Goal: Task Accomplishment & Management: Manage account settings

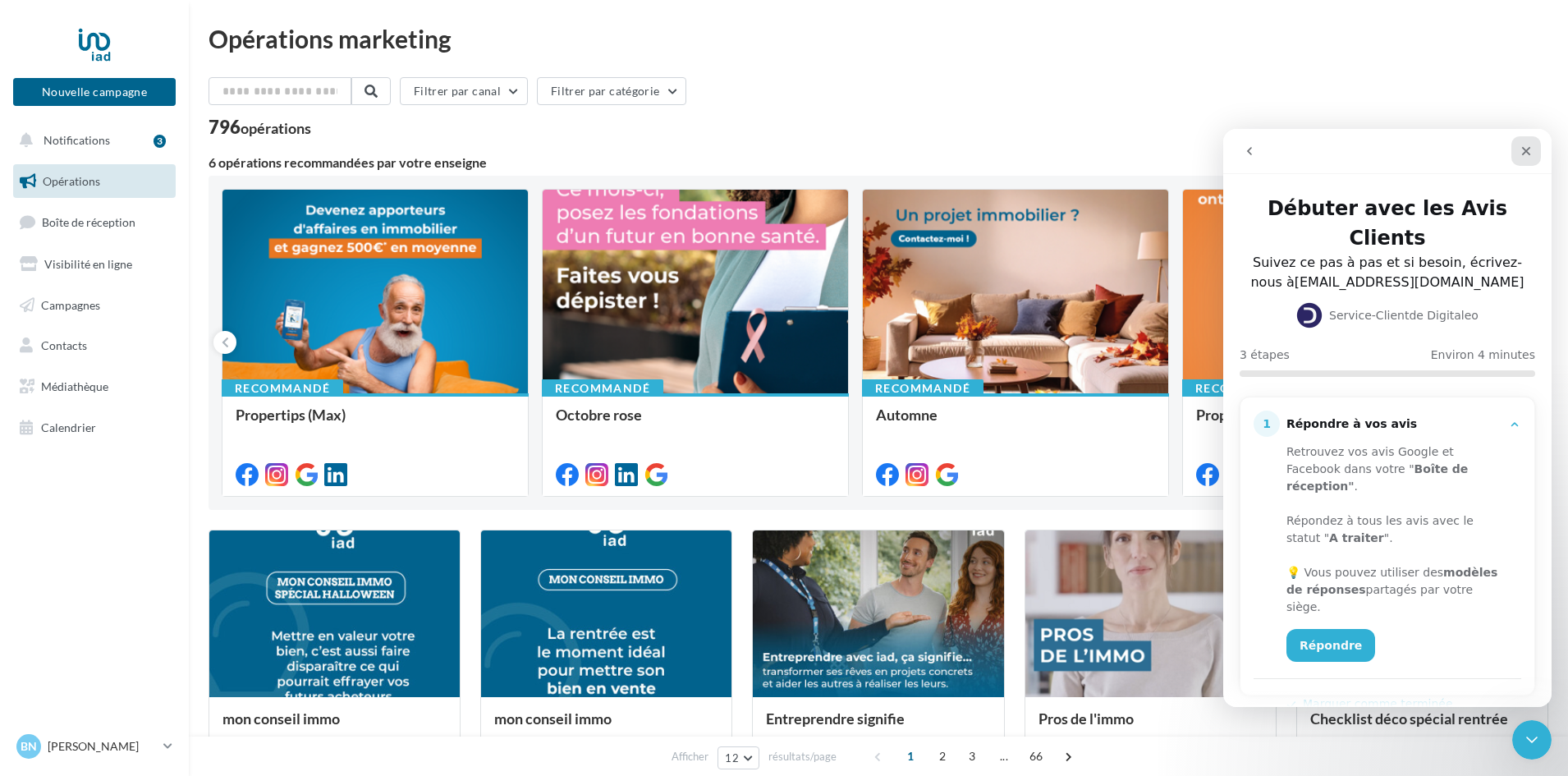
click at [1530, 148] on icon "Fermer" at bounding box center [1526, 151] width 13 height 13
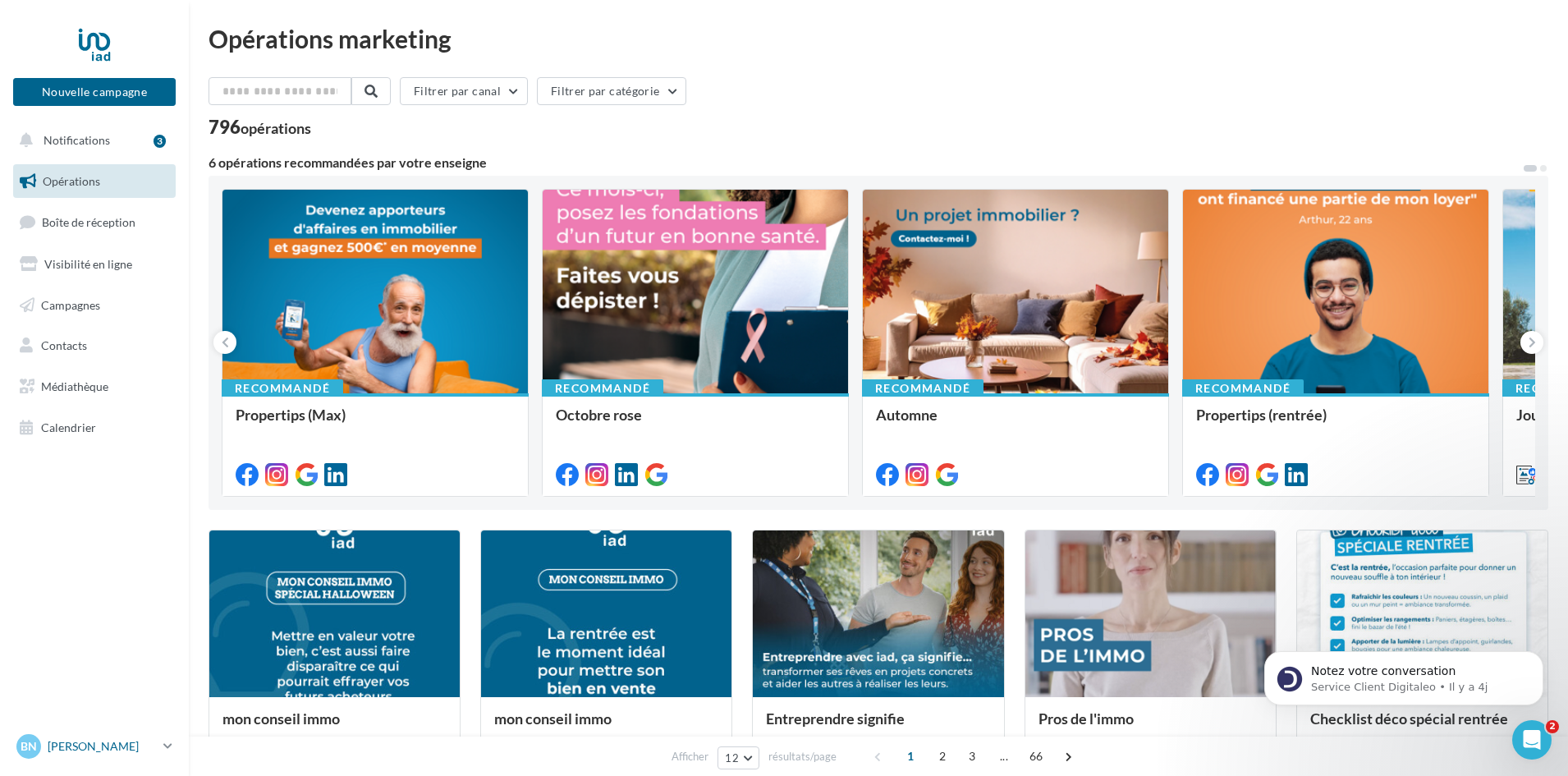
click at [114, 740] on p "[PERSON_NAME]" at bounding box center [102, 746] width 109 height 16
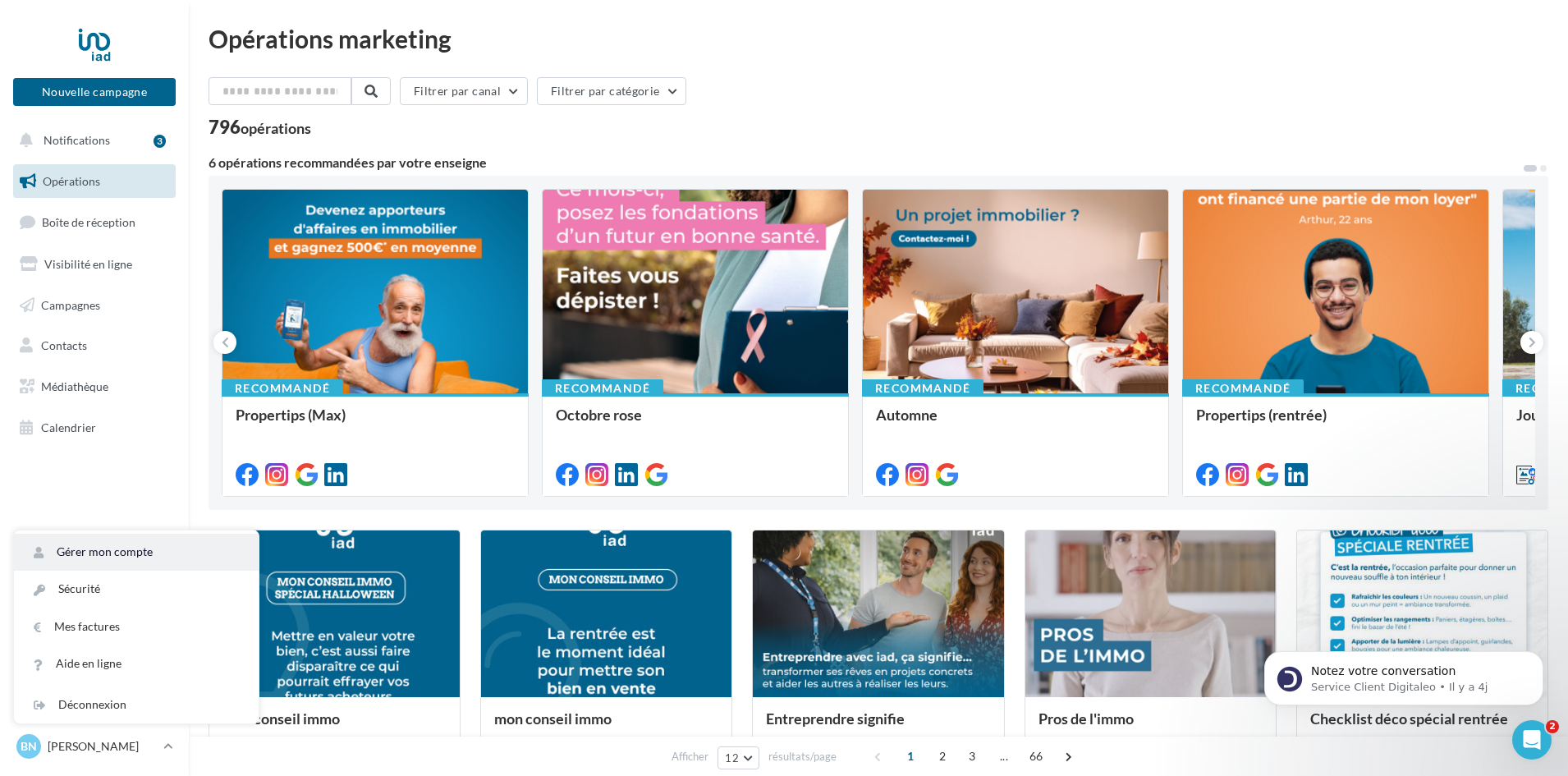
click at [132, 550] on link "Gérer mon compte" at bounding box center [136, 551] width 245 height 37
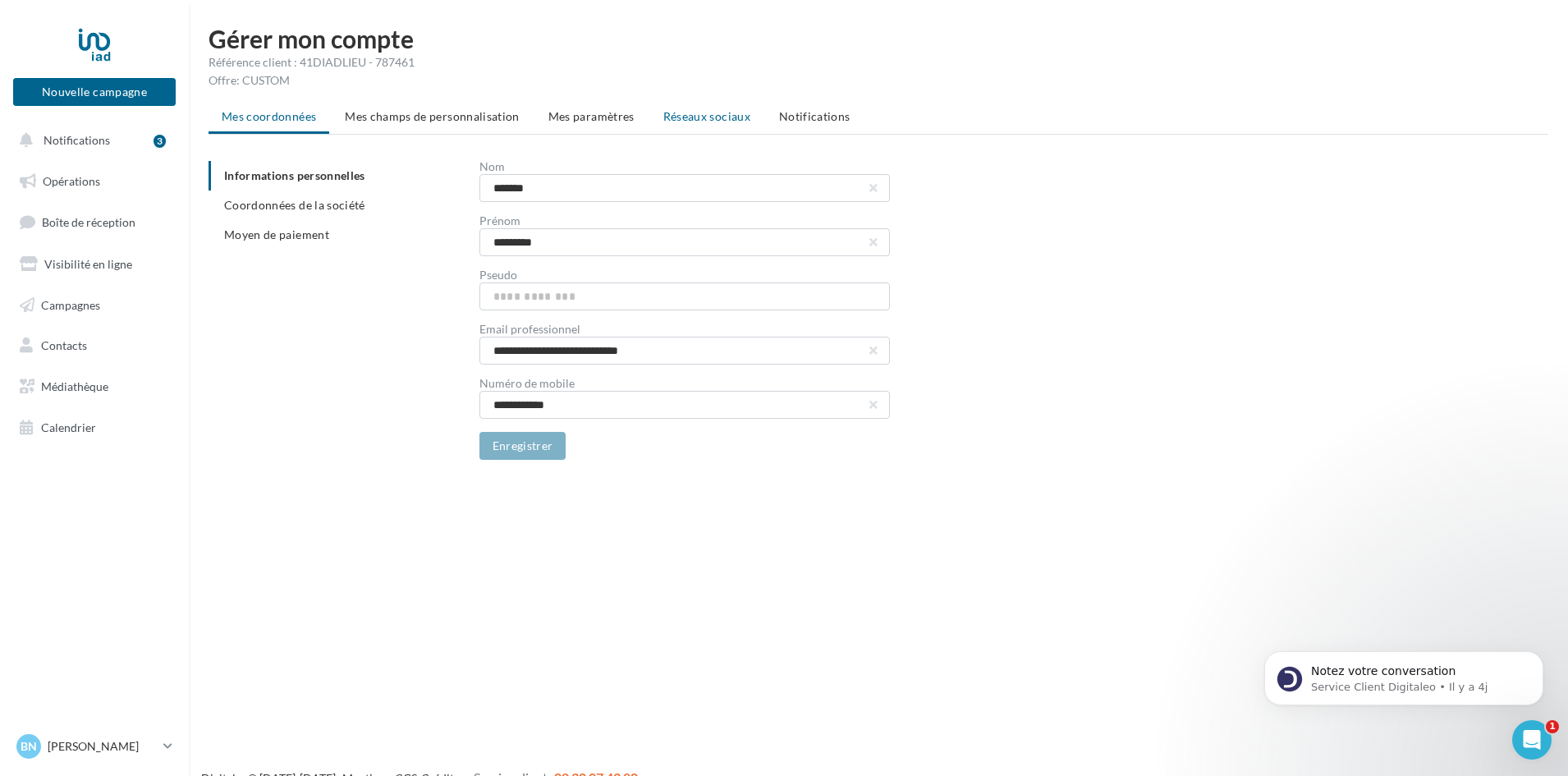
click at [716, 115] on span "Réseaux sociaux" at bounding box center [706, 116] width 87 height 14
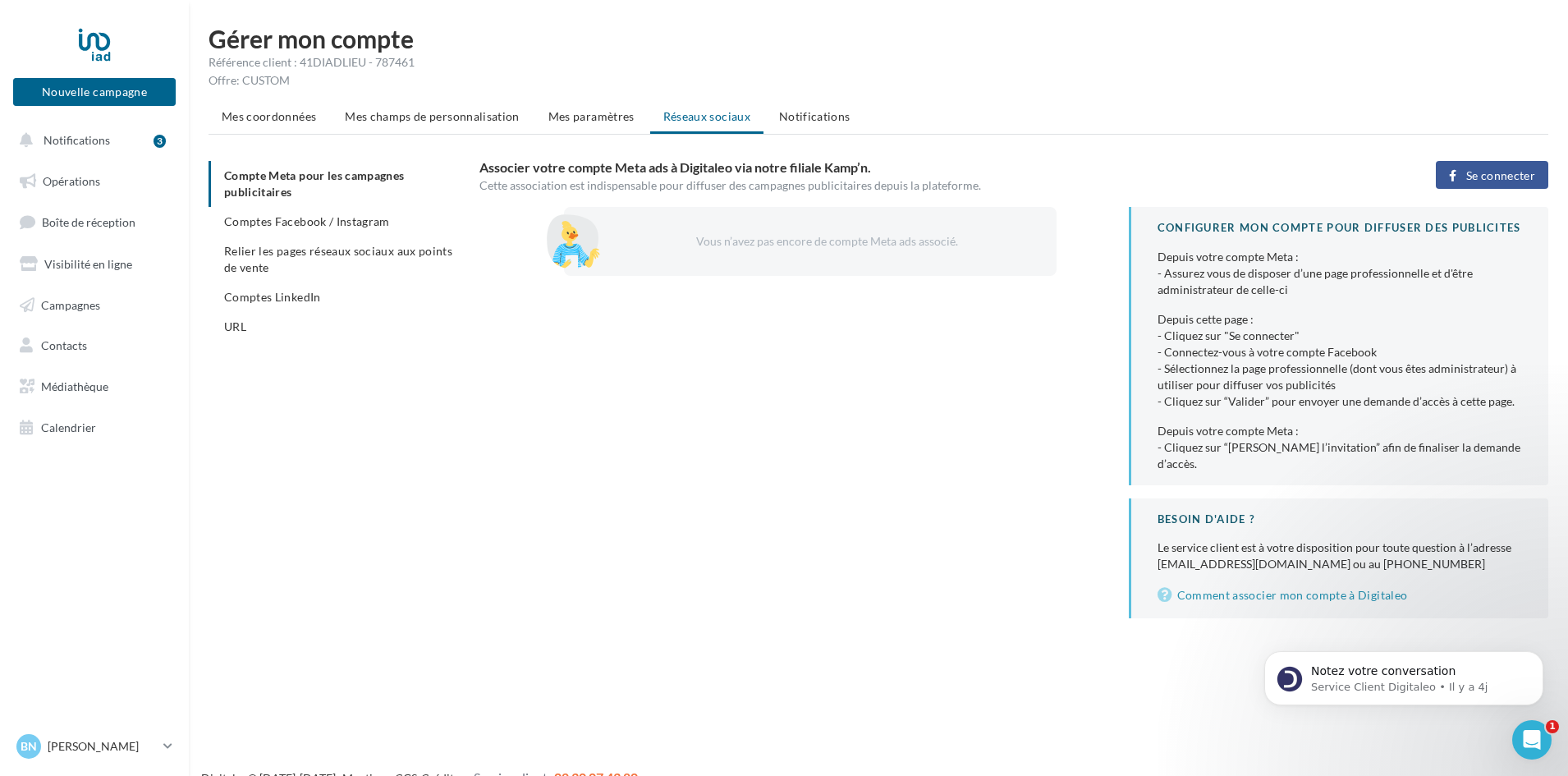
click at [330, 220] on span "Comptes Facebook / Instagram" at bounding box center [307, 221] width 166 height 14
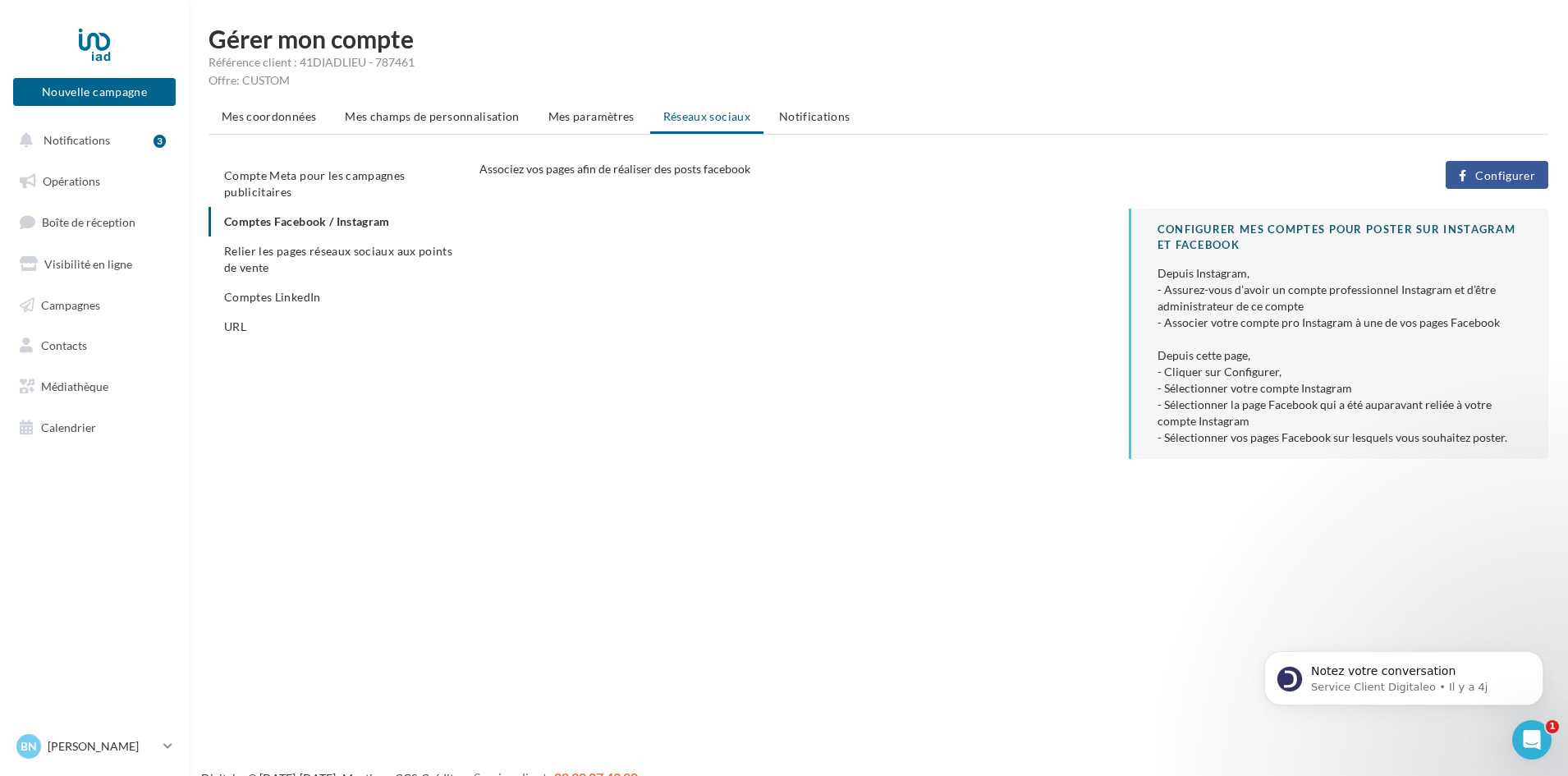
click at [1514, 178] on span "Configurer" at bounding box center [1505, 176] width 60 height 13
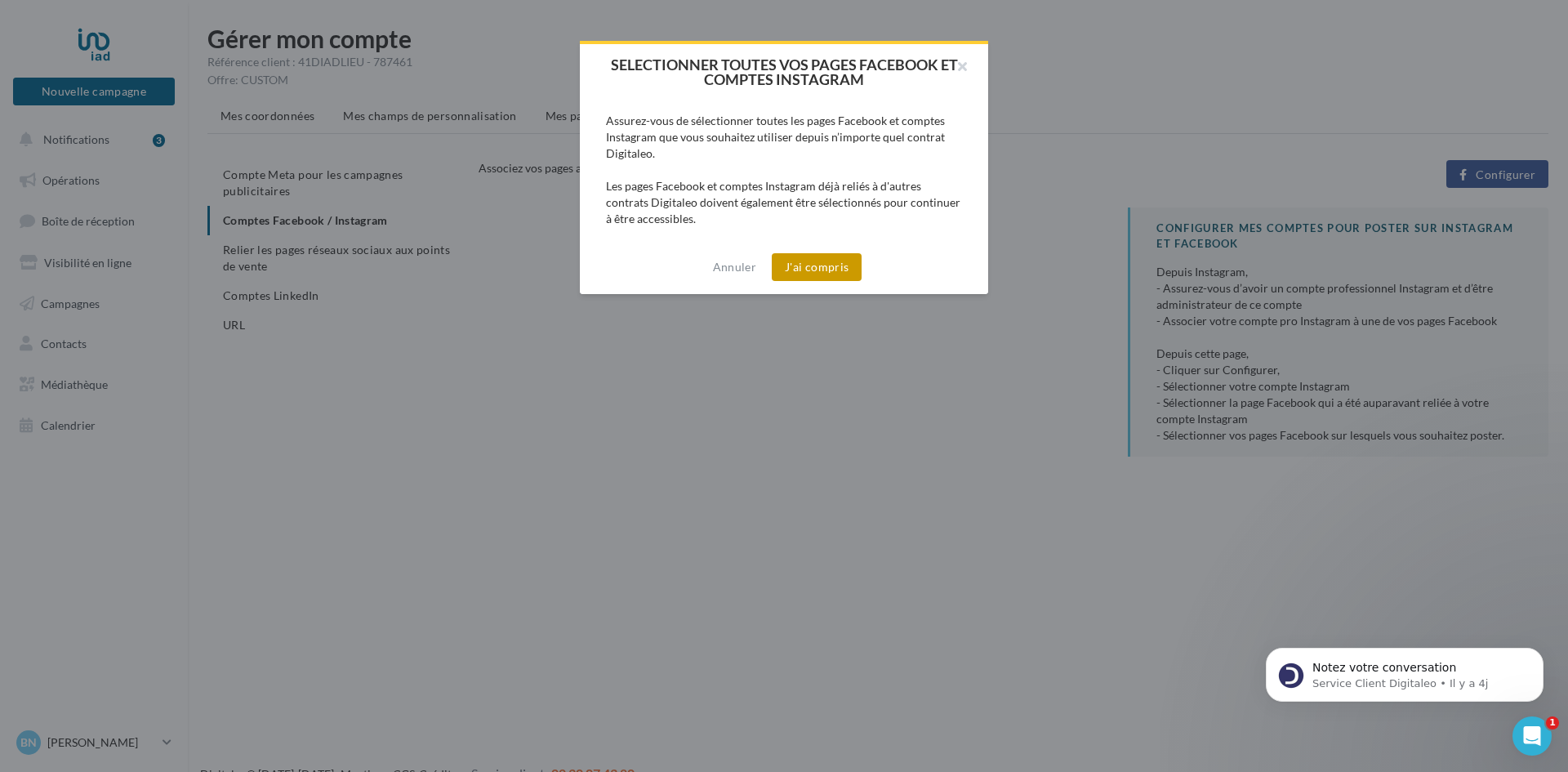
click at [822, 268] on button "J'ai compris" at bounding box center [817, 267] width 90 height 28
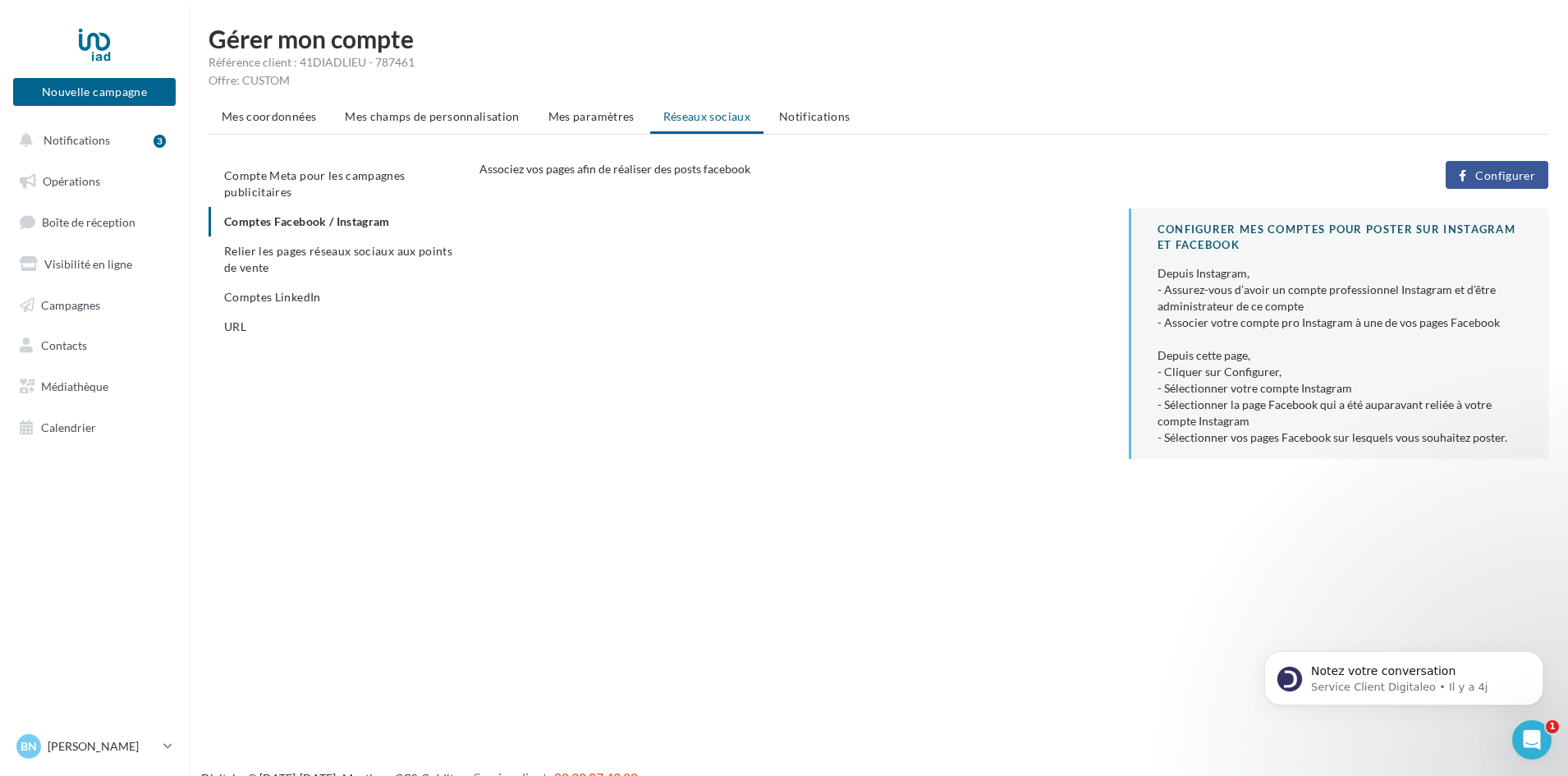
click at [1498, 174] on span "Configurer" at bounding box center [1505, 176] width 60 height 13
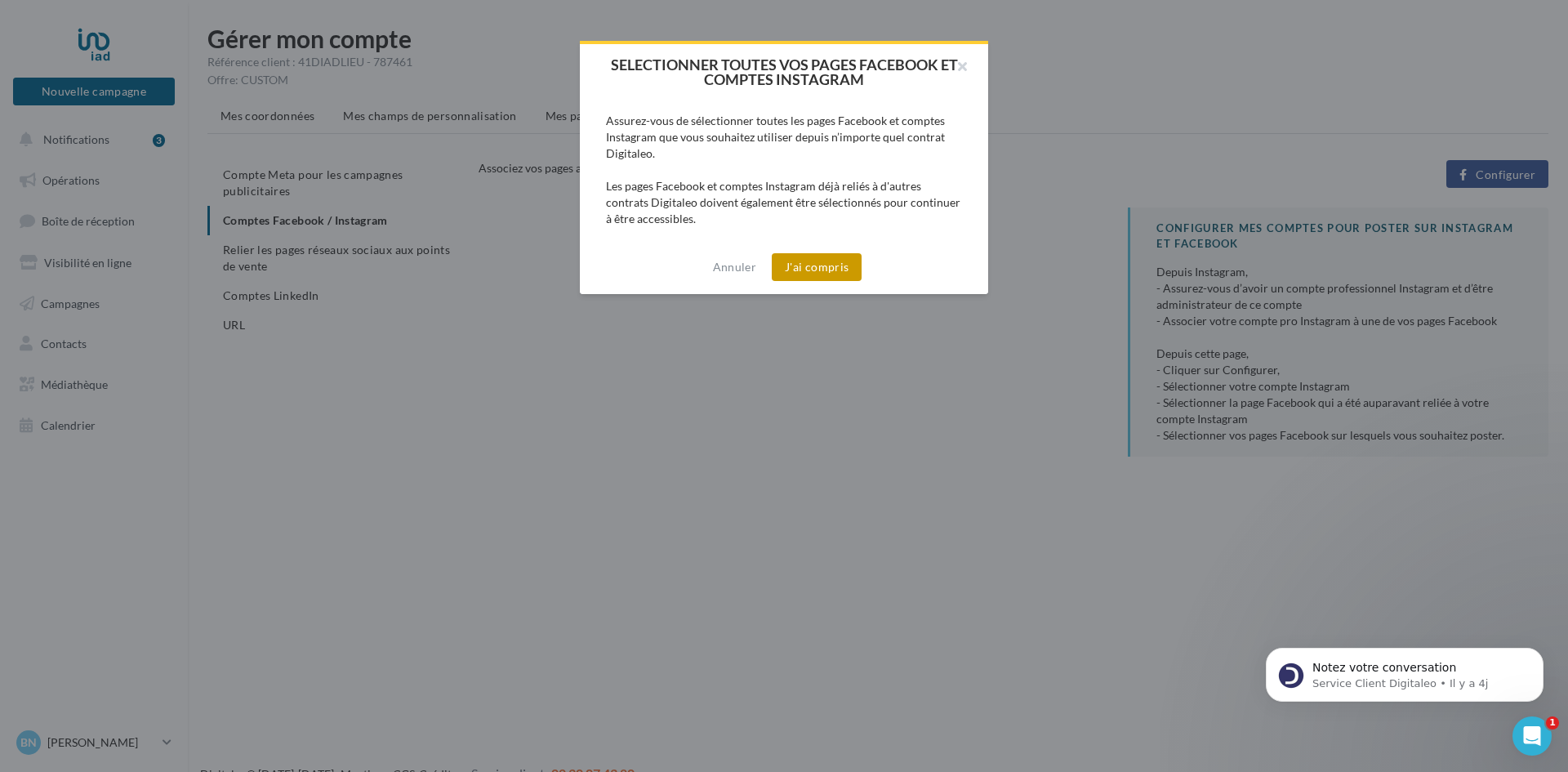
click at [847, 265] on button "J'ai compris" at bounding box center [817, 267] width 90 height 28
